Goal: Information Seeking & Learning: Learn about a topic

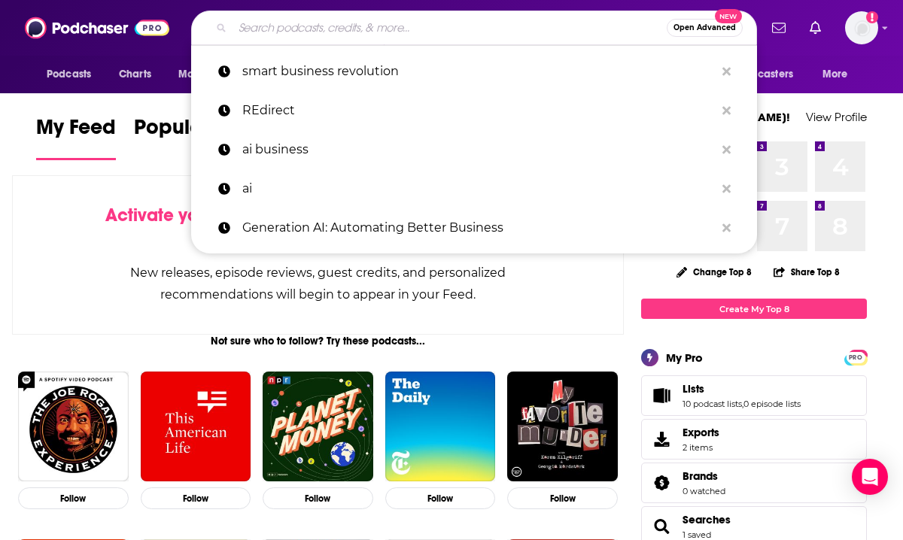
click at [358, 34] on input "Search podcasts, credits, & more..." at bounding box center [450, 28] width 434 height 24
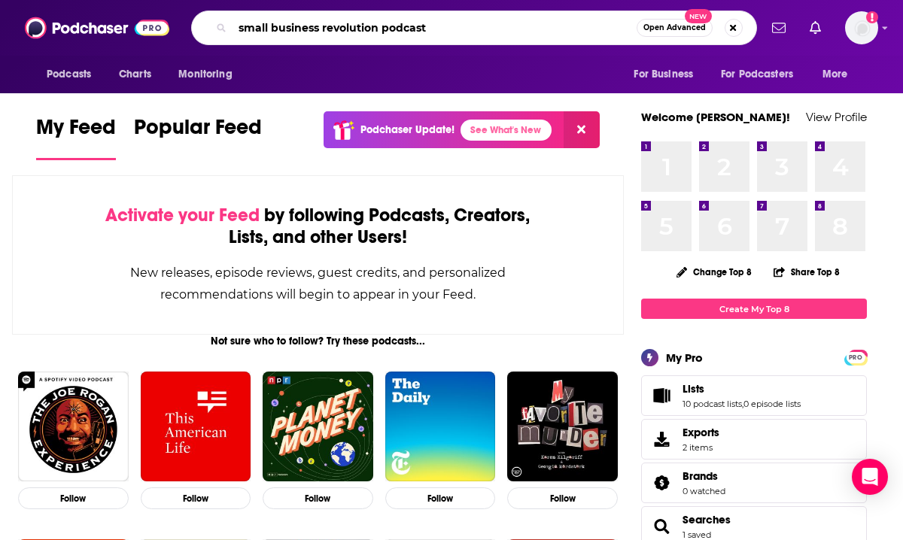
type input "small business revolution podcast"
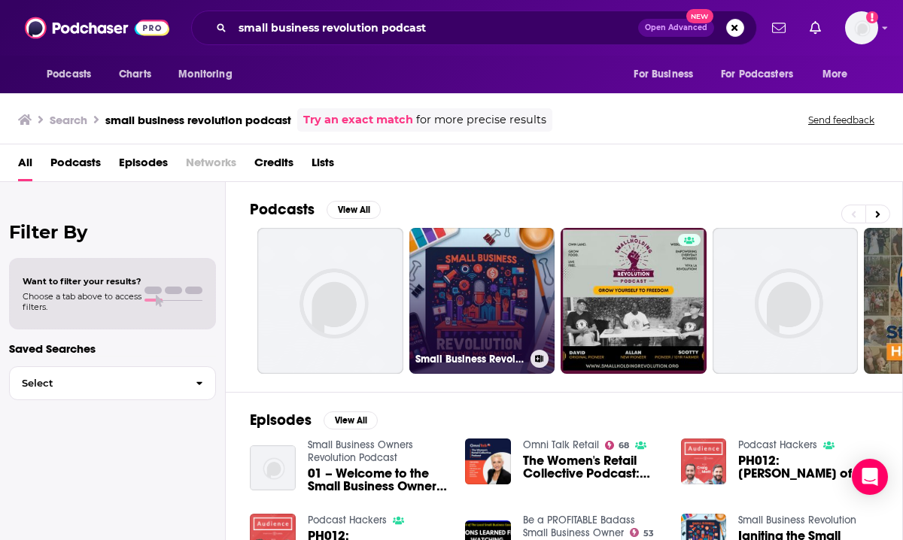
click at [531, 281] on link "Small Business Revolution" at bounding box center [482, 301] width 146 height 146
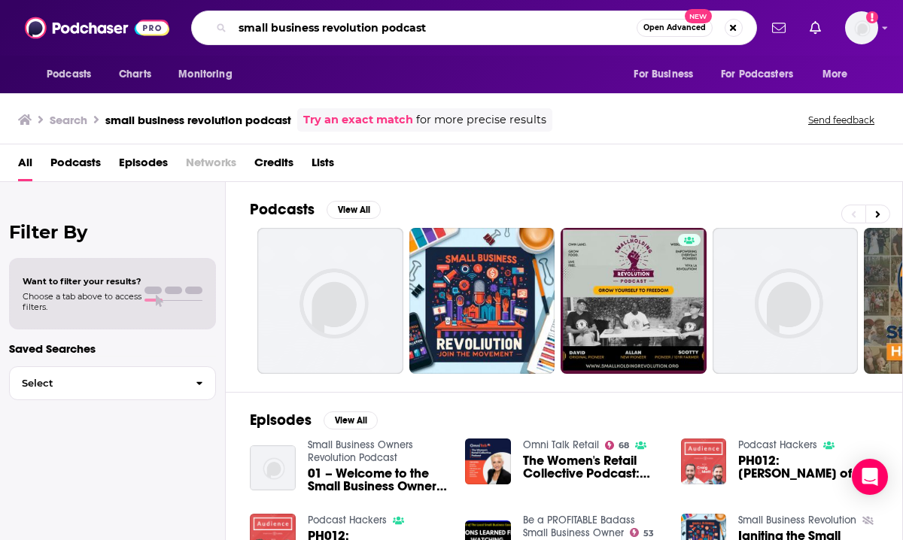
click at [492, 32] on input "small business revolution podcast" at bounding box center [435, 28] width 404 height 24
drag, startPoint x: 268, startPoint y: 26, endPoint x: 305, endPoint y: 62, distance: 51.1
click at [268, 26] on input "small business revolution podcast" at bounding box center [435, 28] width 404 height 24
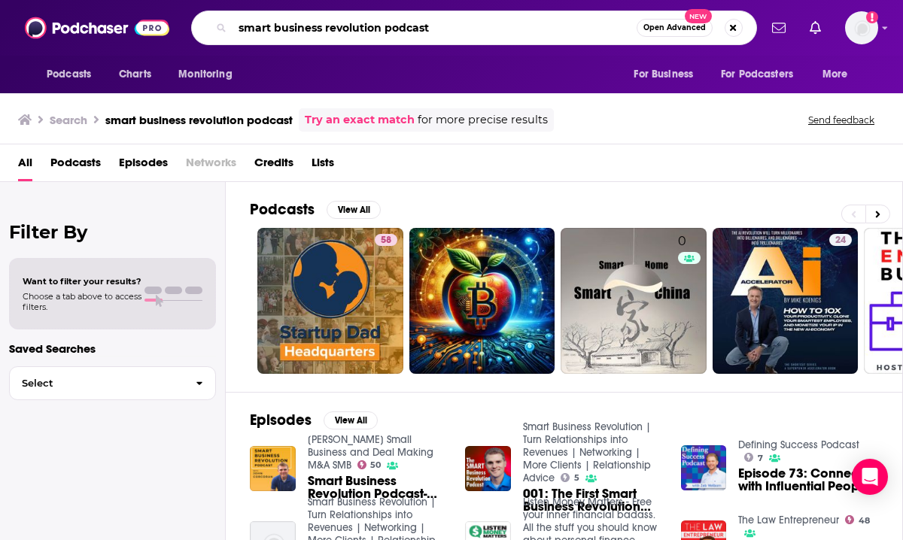
click at [470, 30] on input "smart business revolution podcast" at bounding box center [435, 28] width 404 height 24
type input "smart business revolution"
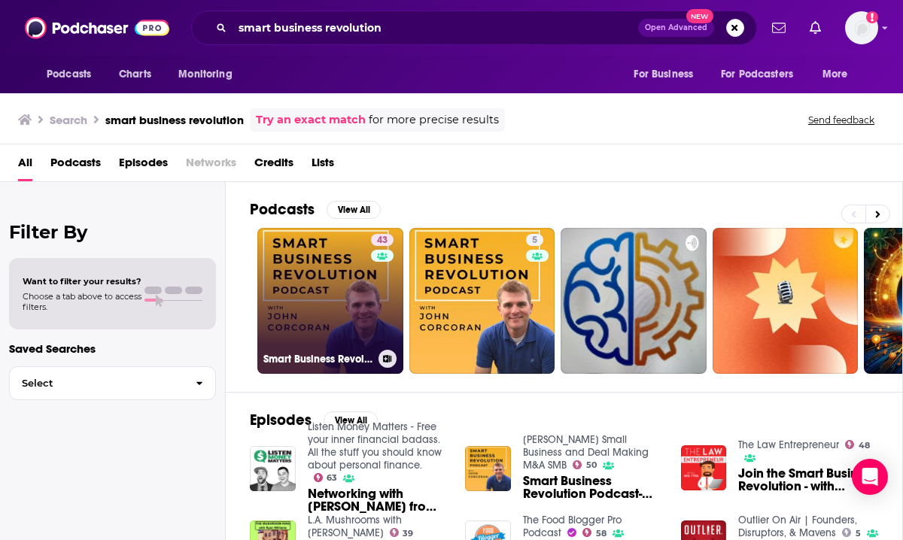
click at [321, 272] on link "43 Smart Business Revolution | Turn Relationships into Revenues | Networking | …" at bounding box center [330, 301] width 146 height 146
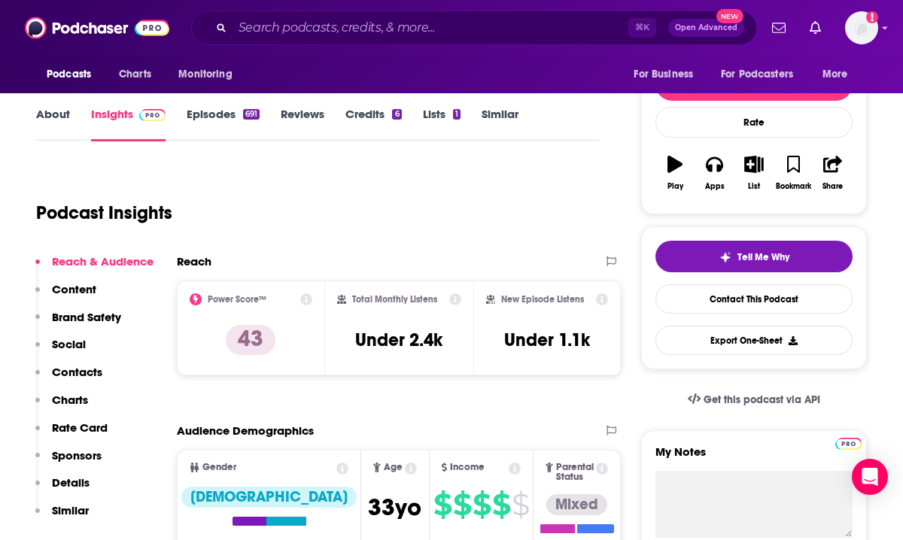
scroll to position [183, 0]
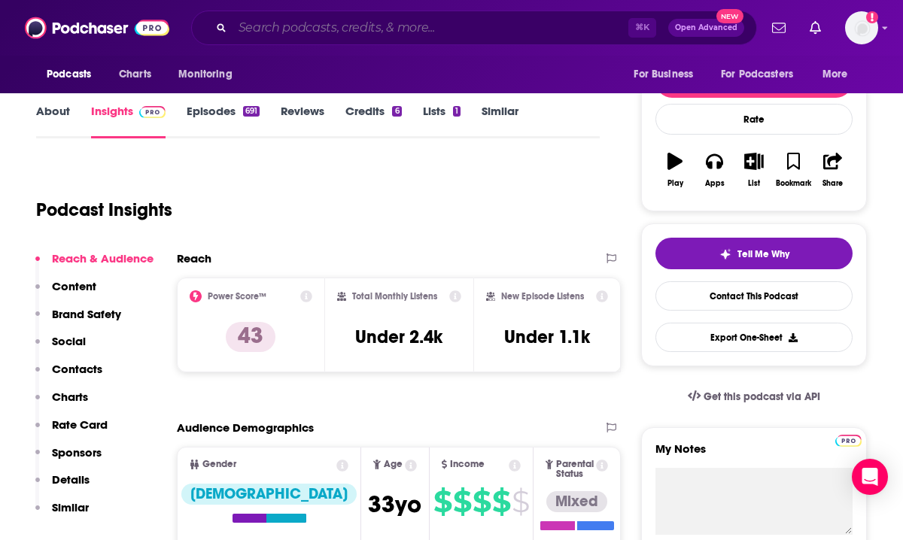
drag, startPoint x: 378, startPoint y: 32, endPoint x: 380, endPoint y: 25, distance: 7.9
click at [380, 25] on input "Search podcasts, credits, & more..." at bounding box center [431, 28] width 396 height 24
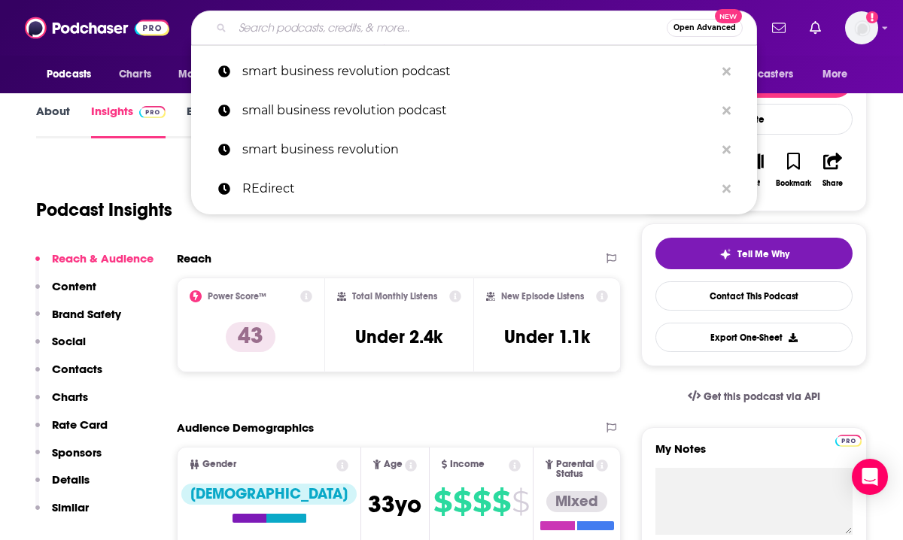
paste input "REdirect podcast"
type input "REdirect podcast"
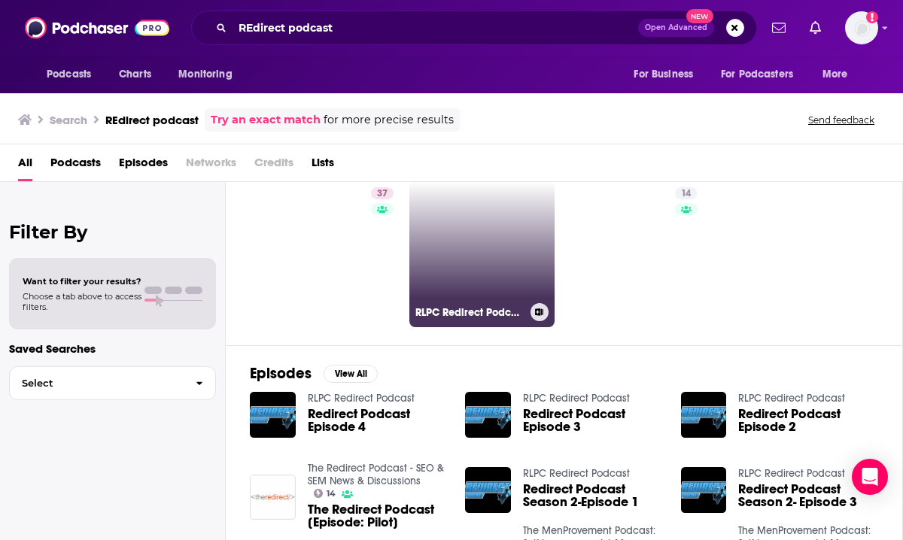
scroll to position [49, 0]
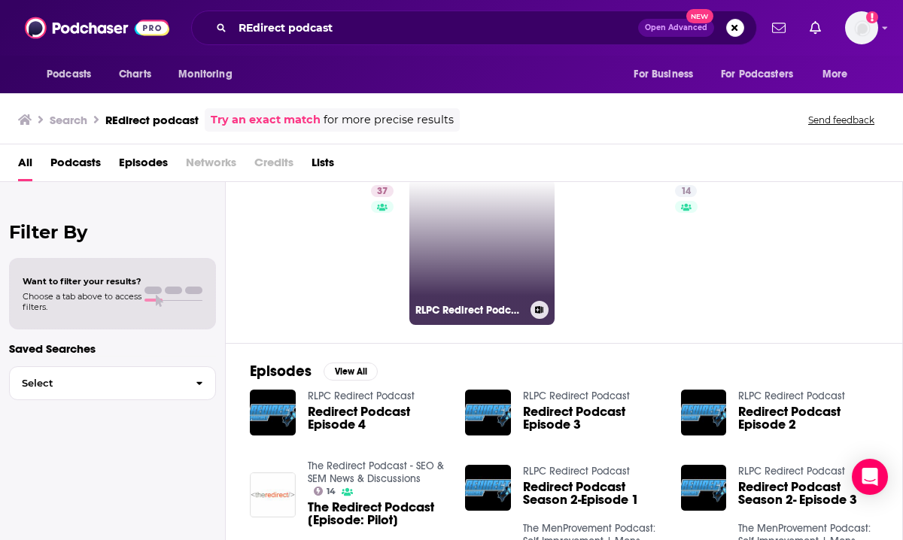
click at [453, 254] on link "RLPC Redirect Podcast" at bounding box center [482, 252] width 146 height 146
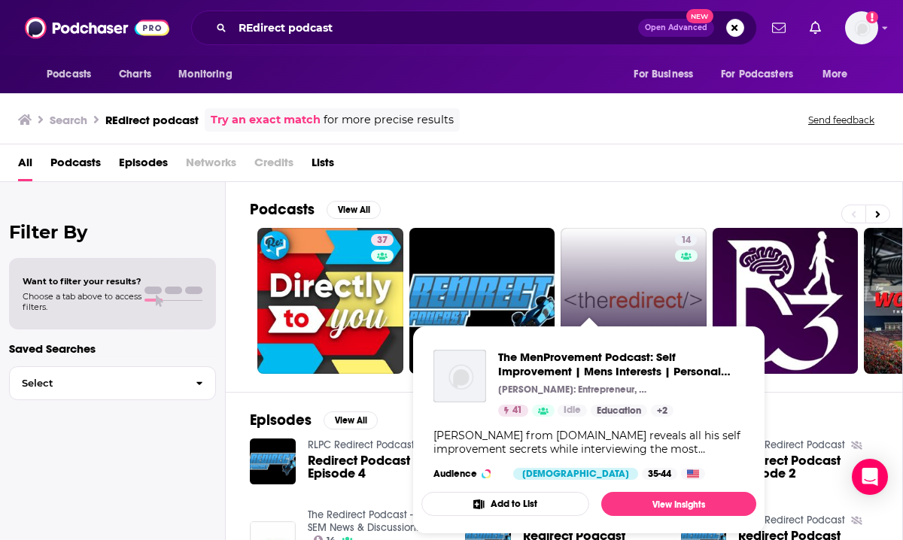
click at [604, 289] on link "14 The Redirect Podcast - SEO & SEM News & Discussions" at bounding box center [634, 301] width 146 height 146
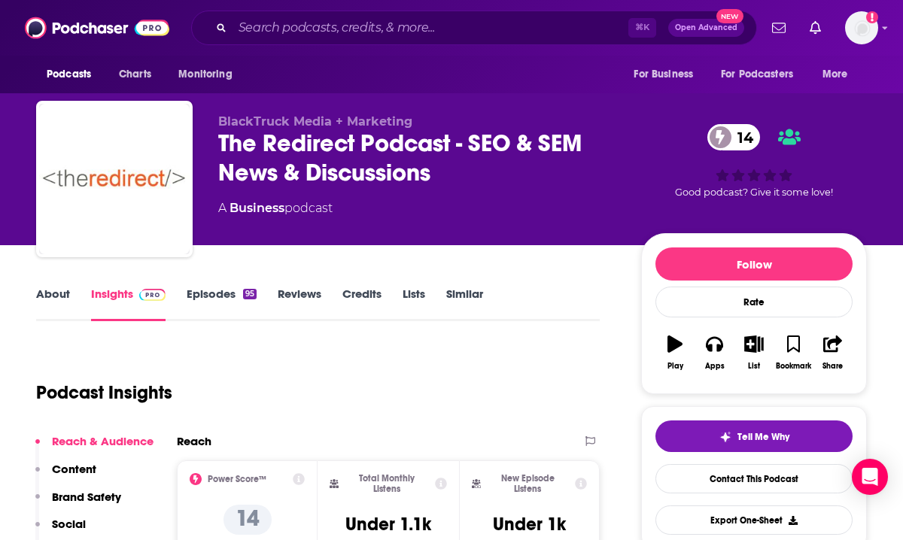
scroll to position [27, 0]
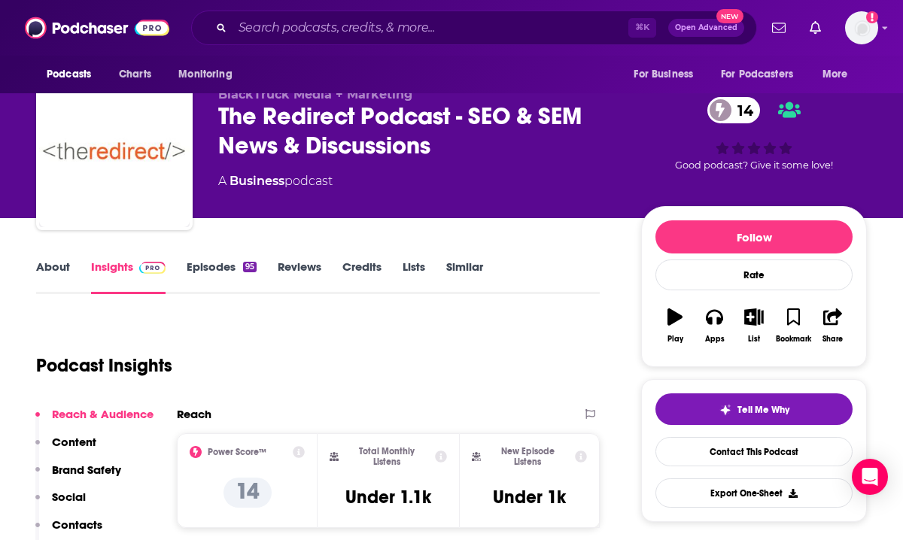
click at [47, 265] on link "About" at bounding box center [53, 277] width 34 height 35
